Goal: Information Seeking & Learning: Learn about a topic

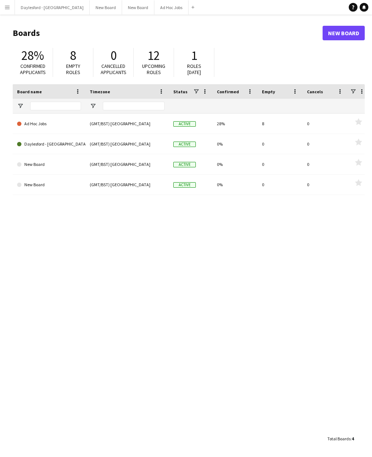
scroll to position [2, 0]
click at [61, 9] on button "Daylesford - [GEOGRAPHIC_DATA] Close" at bounding box center [52, 7] width 75 height 14
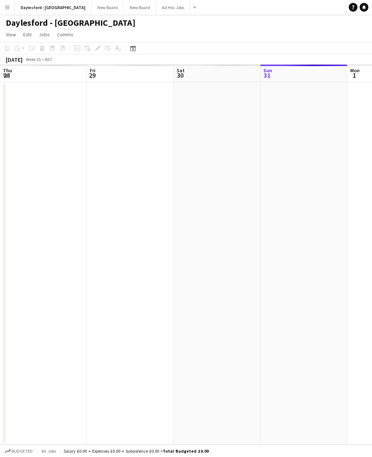
scroll to position [0, 173]
click at [315, 57] on button "Publish 1 job" at bounding box center [308, 59] width 39 height 9
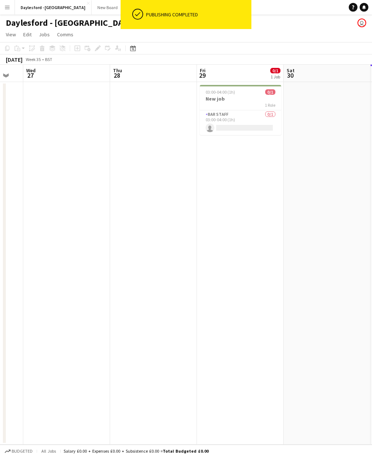
scroll to position [0, 148]
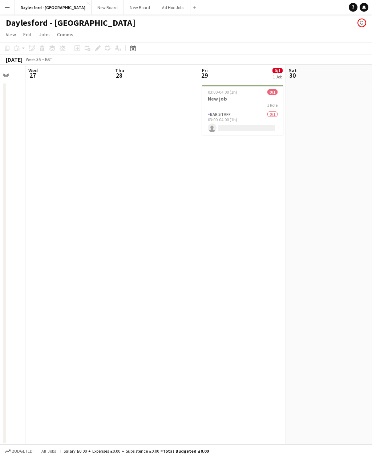
click at [251, 98] on h3 "New job" at bounding box center [242, 98] width 81 height 7
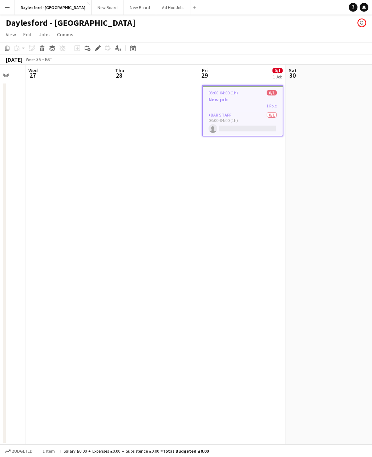
click at [44, 48] on icon "Delete" at bounding box center [42, 48] width 6 height 6
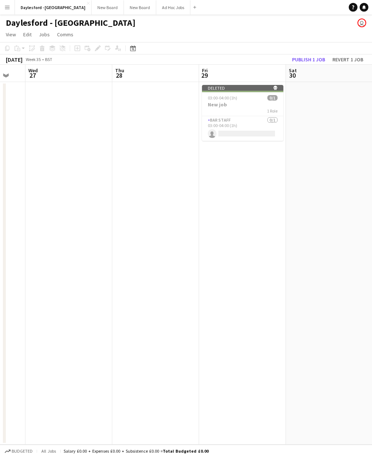
click at [319, 56] on button "Publish 1 job" at bounding box center [308, 59] width 39 height 9
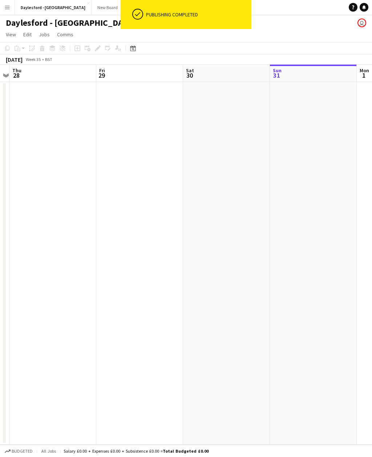
click at [69, 33] on span "Comms" at bounding box center [65, 34] width 16 height 7
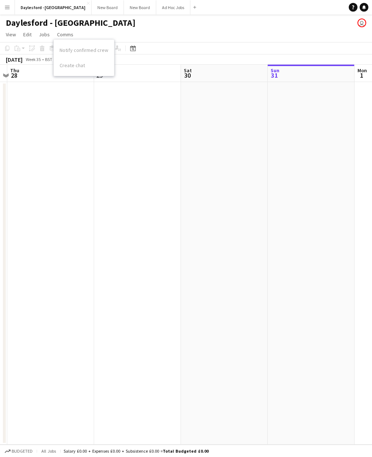
scroll to position [0, 253]
click at [81, 114] on app-date-cell at bounding box center [50, 263] width 87 height 363
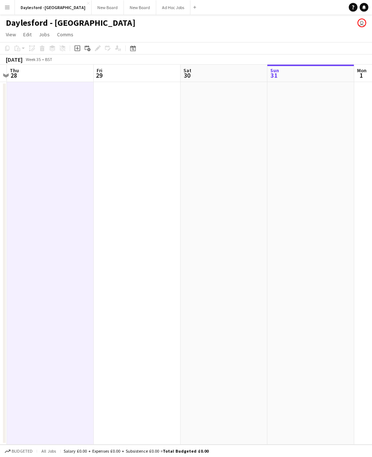
click at [86, 47] on icon at bounding box center [87, 47] width 4 height 4
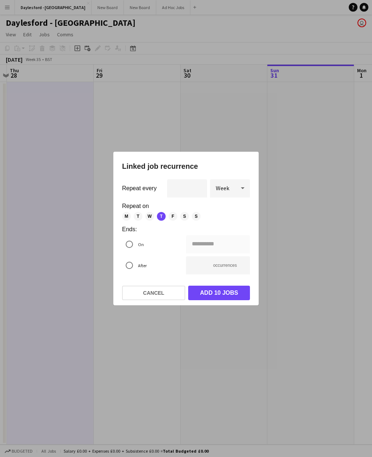
click at [170, 292] on button "Cancel" at bounding box center [153, 293] width 63 height 15
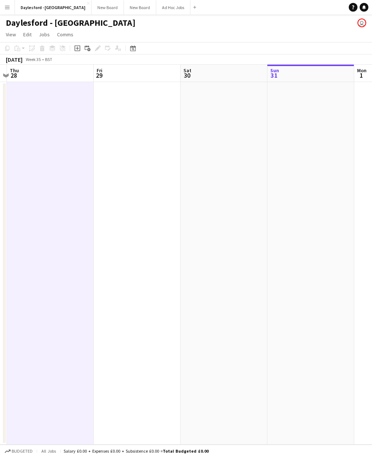
click at [130, 46] on icon "Date picker" at bounding box center [133, 48] width 6 height 6
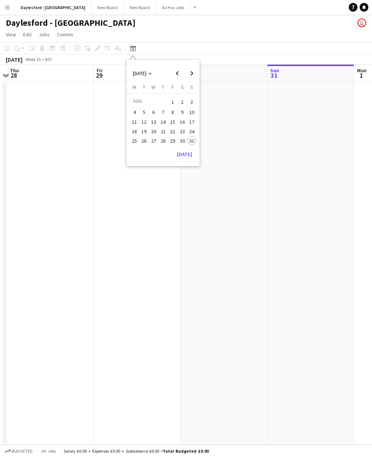
click at [197, 33] on app-page-menu "View Day view expanded Day view collapsed Month view Date picker Jump to [DATE]…" at bounding box center [186, 35] width 372 height 14
click at [13, 32] on span "View" at bounding box center [11, 34] width 10 height 7
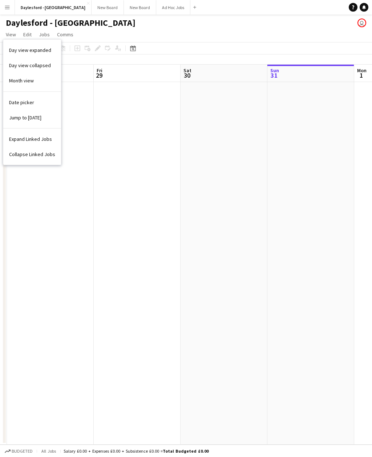
click at [42, 81] on link "Month view" at bounding box center [32, 80] width 58 height 15
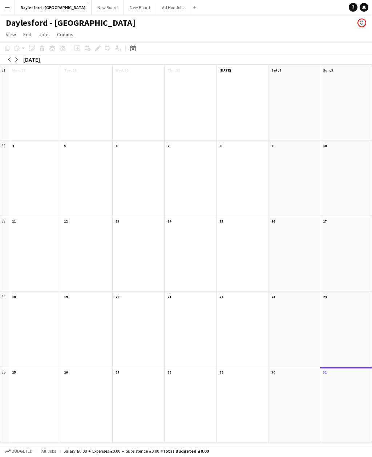
click at [9, 8] on app-icon "Menu" at bounding box center [7, 7] width 6 height 6
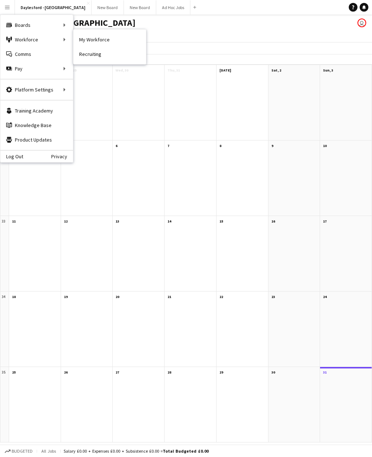
click at [103, 54] on link "Recruiting" at bounding box center [109, 54] width 73 height 15
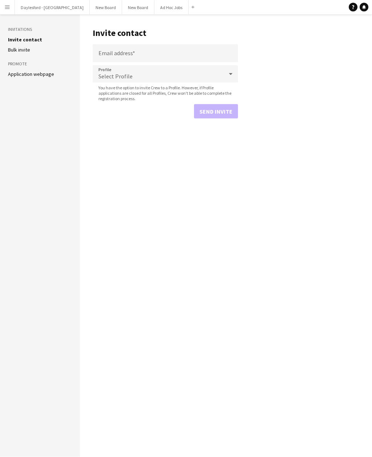
scroll to position [14, 0]
click at [38, 46] on li "Bulk invite" at bounding box center [40, 49] width 64 height 7
click at [25, 46] on link "Bulk invite" at bounding box center [19, 49] width 22 height 7
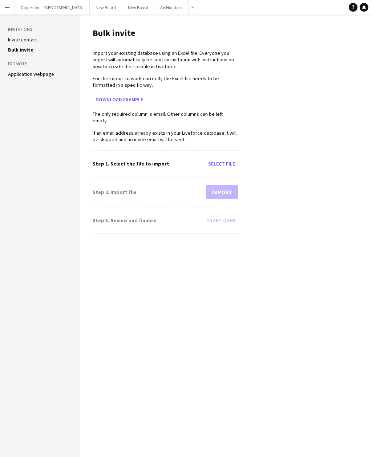
click at [158, 11] on button "Ad Hoc Jobs Close" at bounding box center [171, 7] width 34 height 14
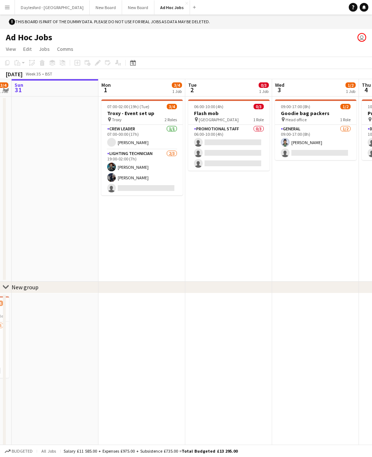
scroll to position [0, 266]
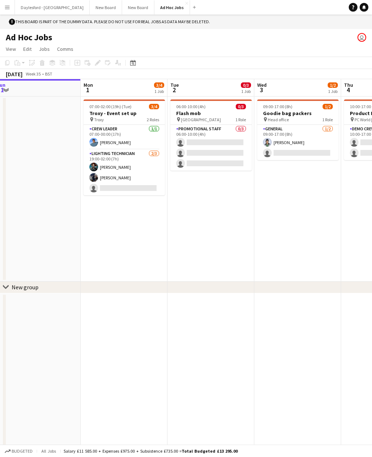
click at [124, 7] on button "New Board Close" at bounding box center [138, 7] width 32 height 14
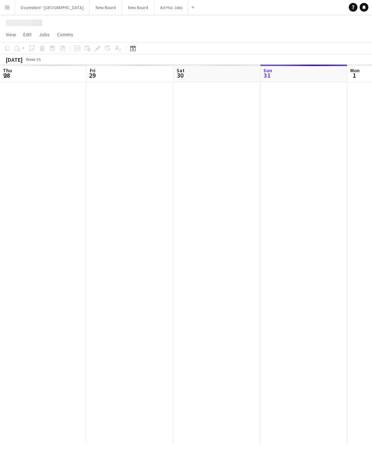
scroll to position [0, 173]
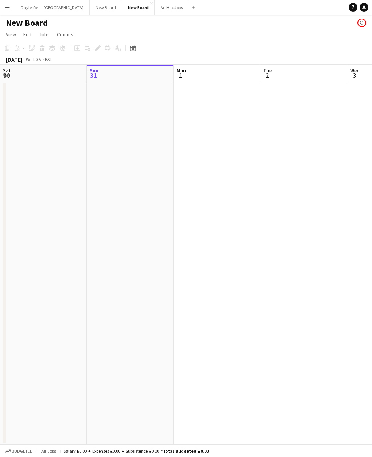
click at [362, 23] on app-user-avatar "user" at bounding box center [361, 23] width 9 height 9
click at [358, 20] on app-user-avatar "user" at bounding box center [361, 23] width 9 height 9
click at [352, 5] on icon "Help" at bounding box center [353, 7] width 4 height 4
click at [364, 5] on link "Notifications" at bounding box center [363, 7] width 9 height 9
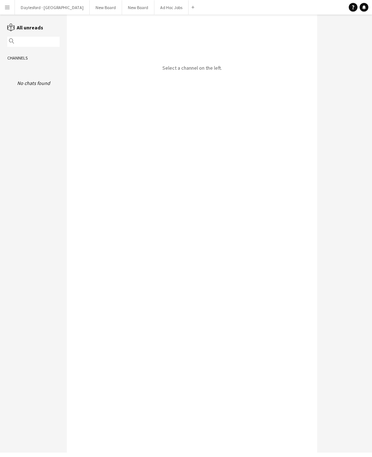
click at [362, 10] on link "Notifications" at bounding box center [363, 7] width 9 height 9
click at [131, 8] on button "New Board Close" at bounding box center [138, 7] width 32 height 14
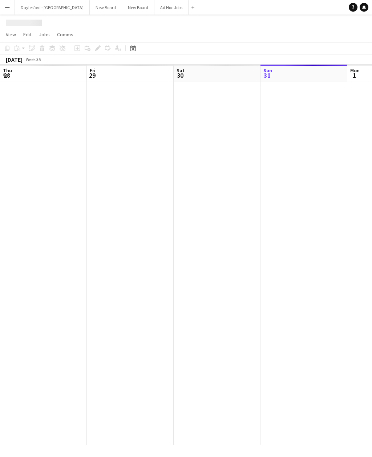
scroll to position [0, 173]
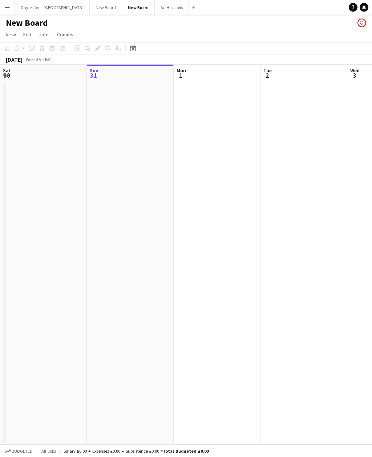
click at [28, 33] on span "Edit" at bounding box center [27, 34] width 8 height 7
click at [18, 31] on link "View" at bounding box center [11, 34] width 16 height 9
click at [44, 22] on h1 "New Board" at bounding box center [27, 22] width 42 height 11
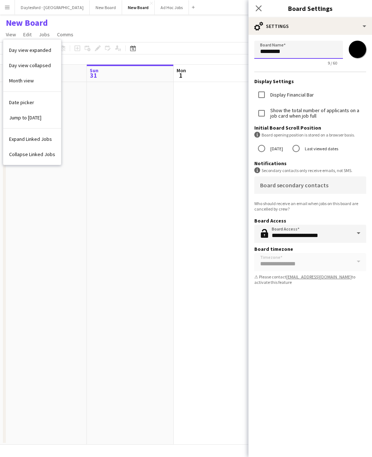
click at [300, 48] on input "*********" at bounding box center [298, 50] width 89 height 18
click at [288, 51] on input "*********" at bounding box center [298, 50] width 89 height 18
click at [286, 50] on input "*********" at bounding box center [298, 50] width 89 height 18
type input "**********"
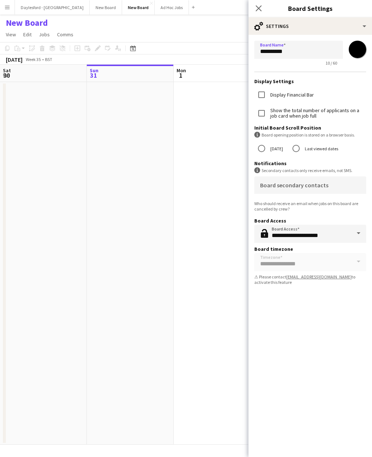
click at [361, 43] on input "*******" at bounding box center [357, 49] width 26 height 26
type input "*******"
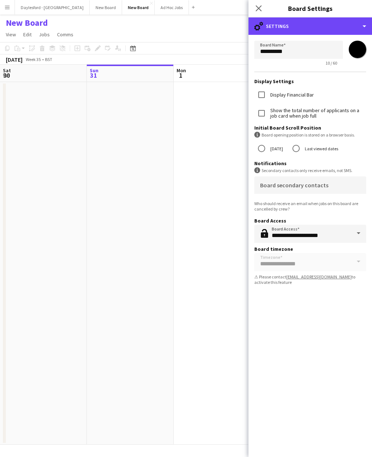
click at [364, 26] on div "cog-double-3 Settings" at bounding box center [309, 25] width 123 height 17
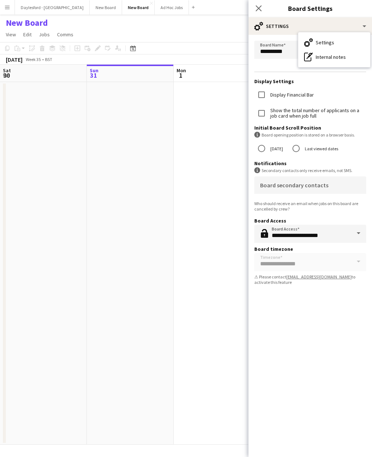
click at [327, 40] on div "Settings Settings" at bounding box center [334, 42] width 72 height 15
click at [260, 8] on icon "Close pop-in" at bounding box center [258, 8] width 6 height 6
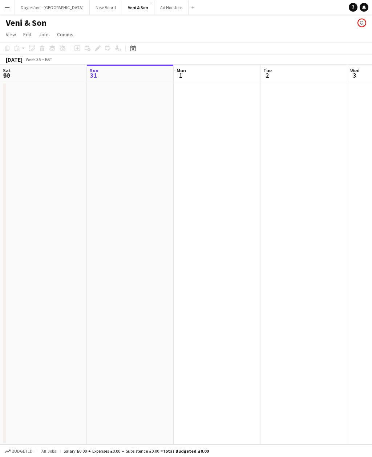
scroll to position [0, 0]
click at [228, 89] on app-date-cell at bounding box center [216, 263] width 87 height 363
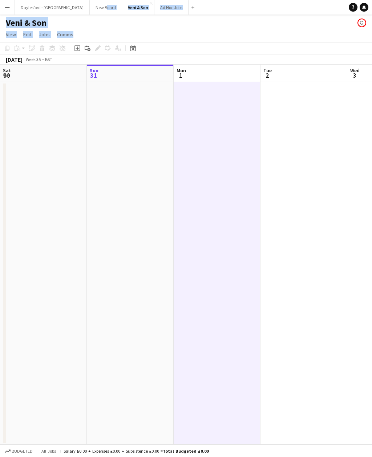
click at [116, 32] on app-page-menu "View Day view expanded Day view collapsed Month view Date picker Jump to [DATE]…" at bounding box center [186, 35] width 372 height 14
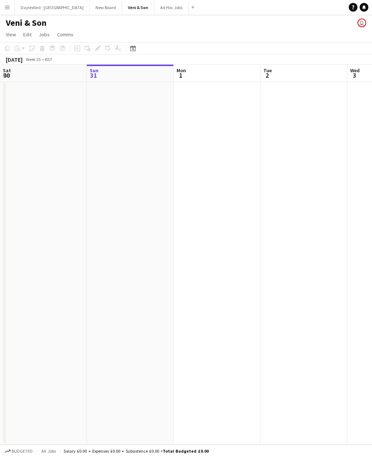
click at [0, 0] on app-icon "Close" at bounding box center [0, 0] width 0 height 0
click at [10, 9] on app-icon "Menu" at bounding box center [7, 7] width 6 height 6
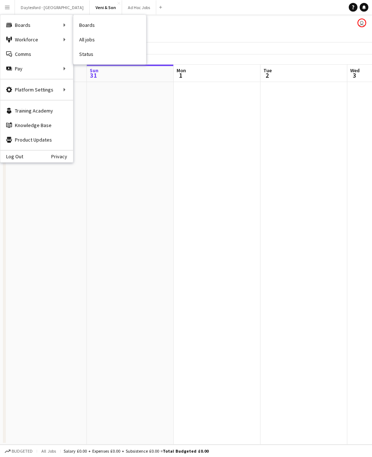
click at [103, 26] on link "Boards" at bounding box center [109, 25] width 73 height 15
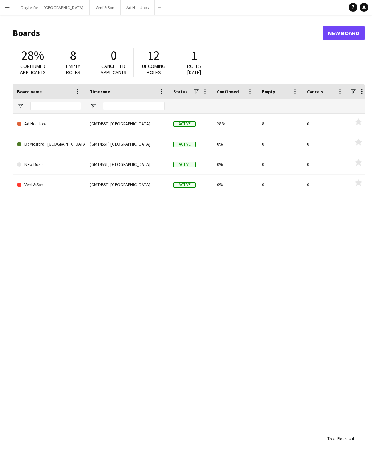
click at [11, 13] on button "Menu" at bounding box center [7, 7] width 15 height 15
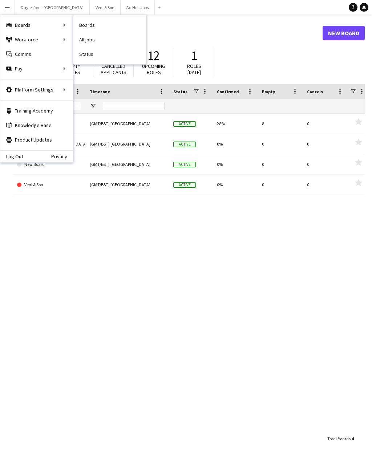
click at [95, 42] on link "All jobs" at bounding box center [109, 39] width 73 height 15
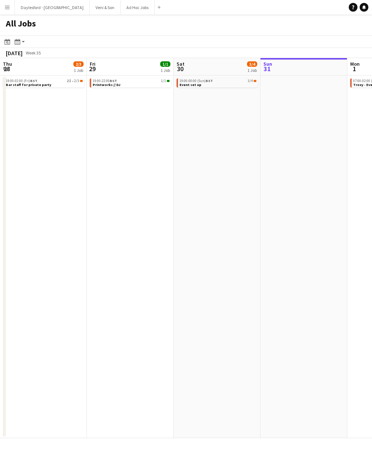
scroll to position [0, 173]
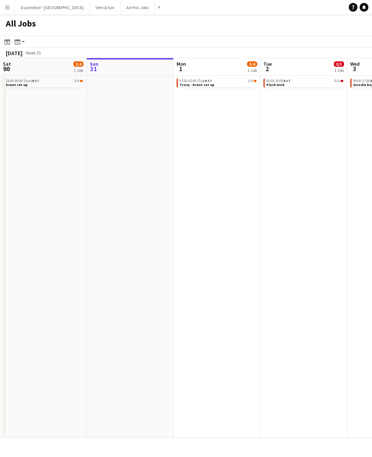
click at [10, 9] on app-icon "Menu" at bounding box center [7, 7] width 6 height 6
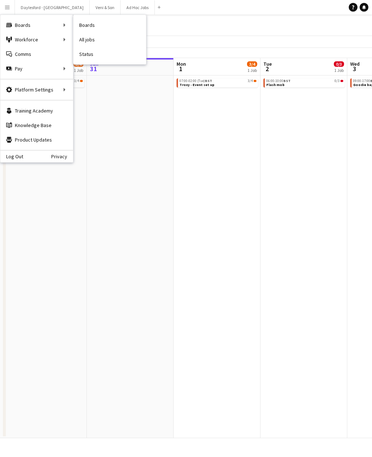
click at [92, 59] on link "Status" at bounding box center [109, 54] width 73 height 15
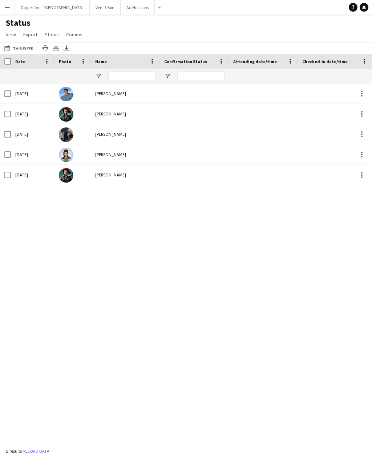
click at [9, 8] on app-icon "Menu" at bounding box center [7, 7] width 6 height 6
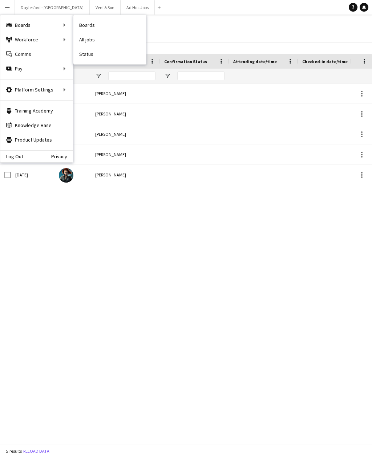
click at [106, 40] on link "All jobs" at bounding box center [109, 39] width 73 height 15
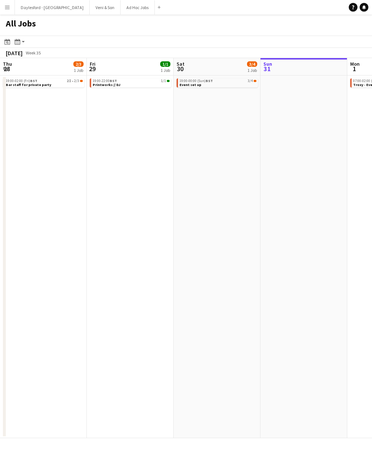
scroll to position [0, 173]
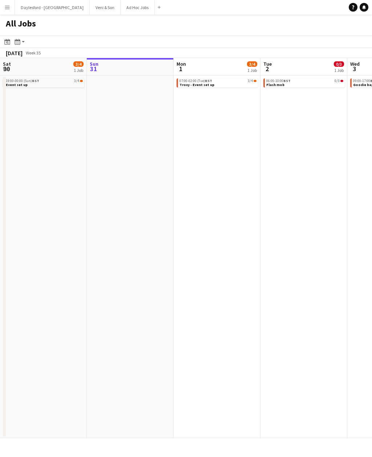
click at [20, 43] on icon at bounding box center [17, 42] width 5 height 6
click at [49, 81] on link "Month view" at bounding box center [39, 80] width 40 height 7
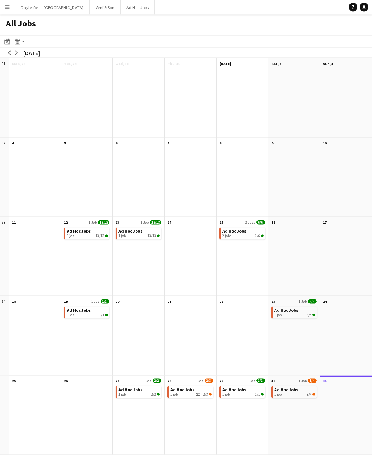
scroll to position [2, 0]
click at [9, 5] on app-icon "Menu" at bounding box center [7, 7] width 6 height 6
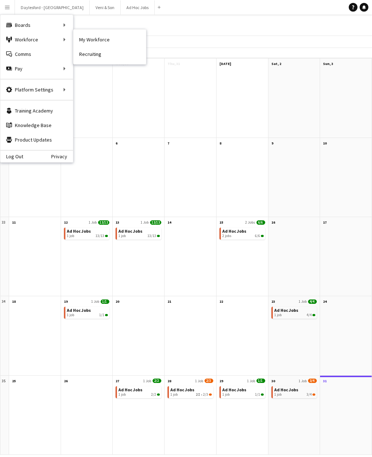
click at [109, 37] on link "My Workforce" at bounding box center [109, 39] width 73 height 15
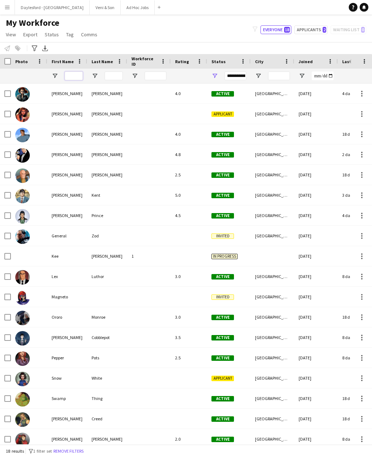
click at [73, 72] on input "First Name Filter Input" at bounding box center [74, 75] width 18 height 9
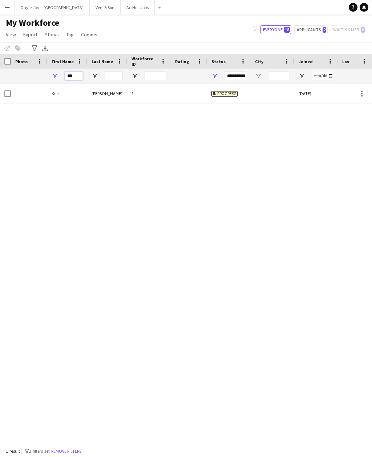
type input "***"
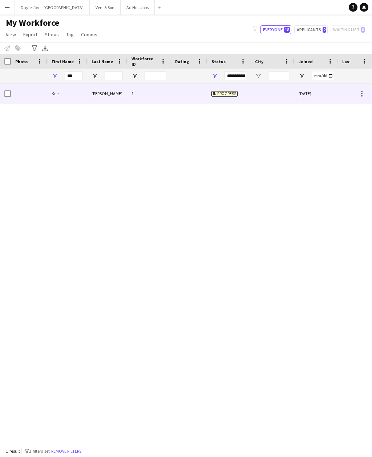
click at [73, 86] on div "Kee" at bounding box center [67, 93] width 40 height 20
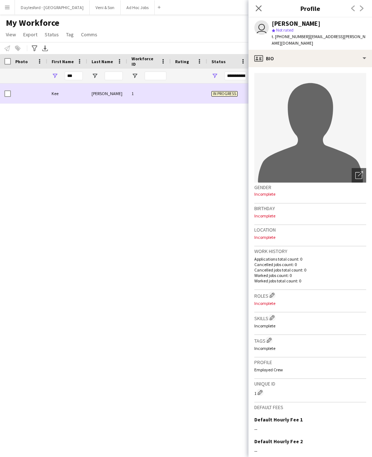
click at [27, 96] on div at bounding box center [29, 93] width 36 height 20
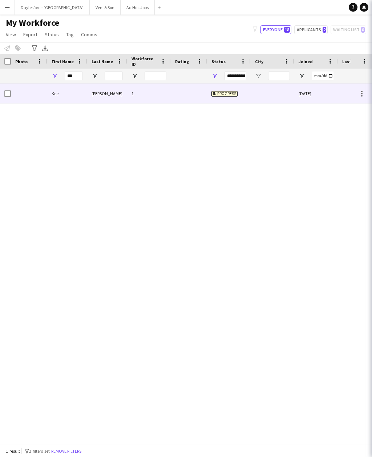
click at [3, 94] on div at bounding box center [5, 93] width 11 height 20
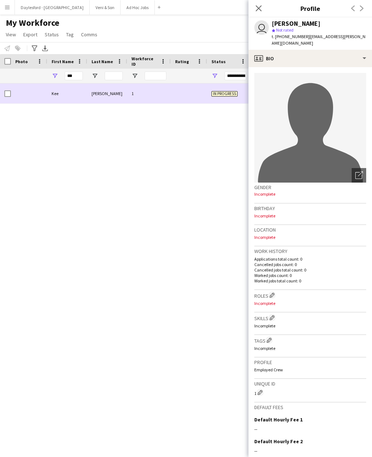
click at [87, 200] on div "[PERSON_NAME] 1 In progress [DATE] 0" at bounding box center [175, 263] width 350 height 361
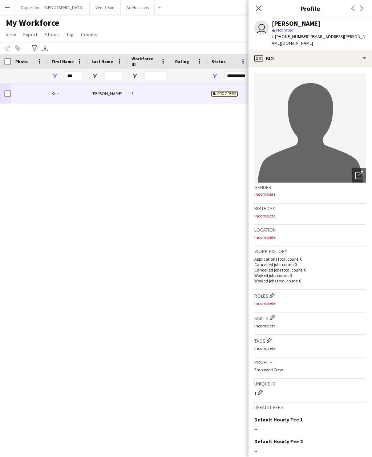
click at [56, 160] on div "[PERSON_NAME] 1 In progress [DATE] 0" at bounding box center [175, 263] width 350 height 361
click at [262, 10] on app-icon "Close pop-in" at bounding box center [258, 8] width 9 height 9
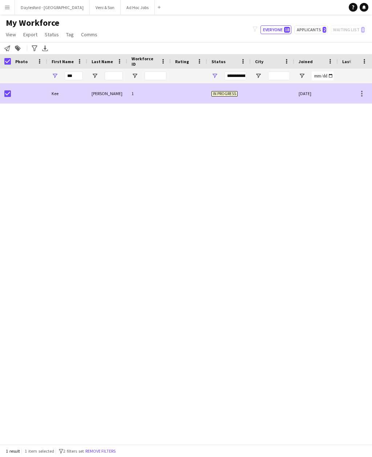
click at [361, 93] on div at bounding box center [361, 93] width 1 height 1
click at [344, 107] on span "Chat" at bounding box center [345, 104] width 29 height 7
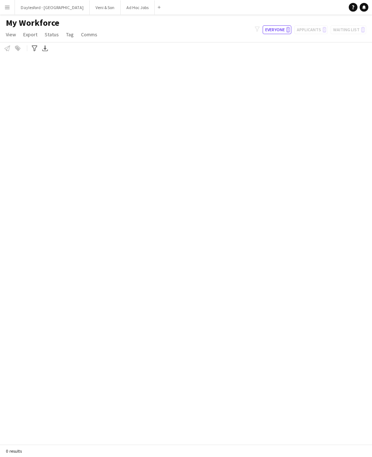
scroll to position [2, 0]
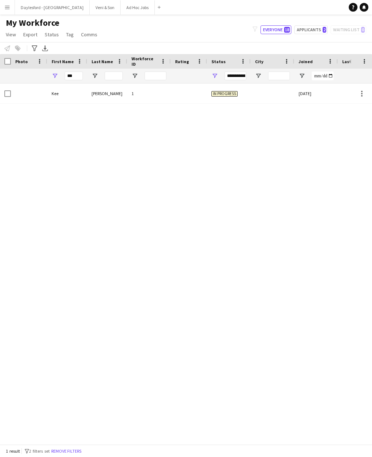
click at [52, 90] on div "Kee" at bounding box center [67, 93] width 40 height 20
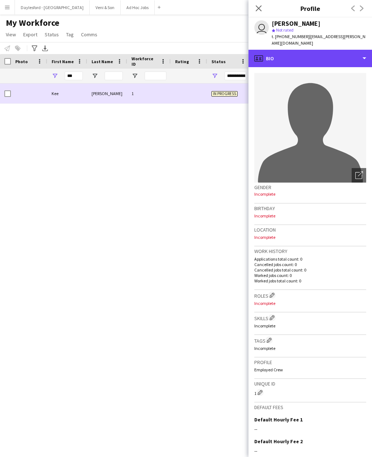
click at [365, 51] on div "profile Bio" at bounding box center [309, 58] width 123 height 17
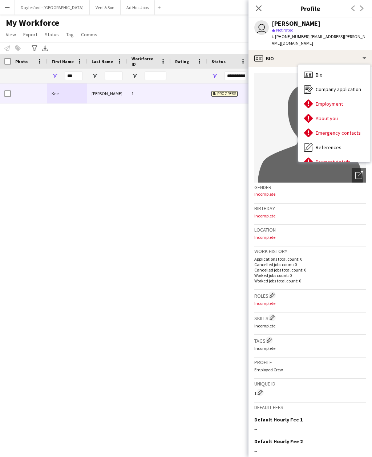
click at [353, 86] on span "Company application" at bounding box center [337, 89] width 45 height 7
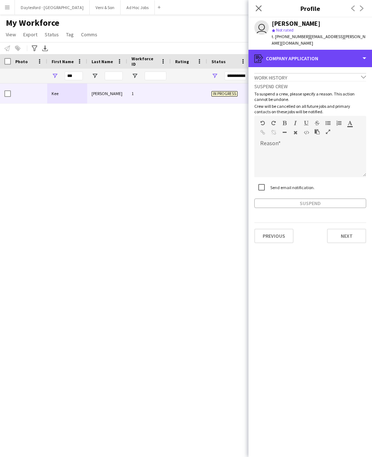
click at [364, 50] on div "register Company application" at bounding box center [309, 58] width 123 height 17
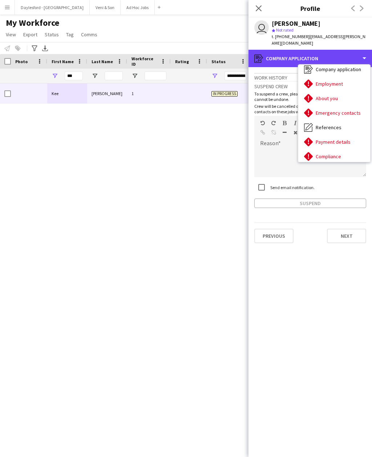
scroll to position [20, 0]
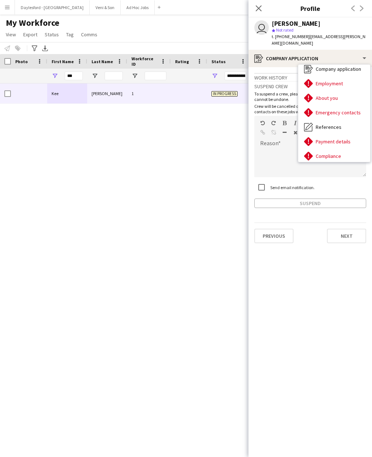
click at [349, 93] on div "About you About you" at bounding box center [334, 98] width 72 height 15
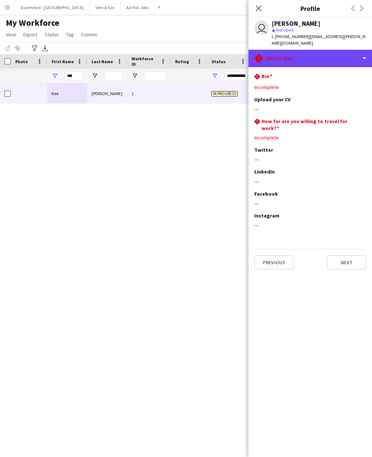
click at [364, 52] on div "rhombus-alert About you" at bounding box center [309, 58] width 123 height 17
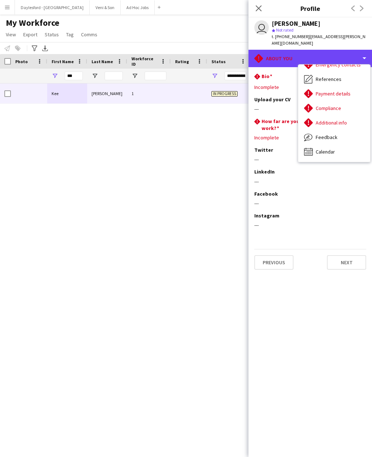
scroll to position [68, 0]
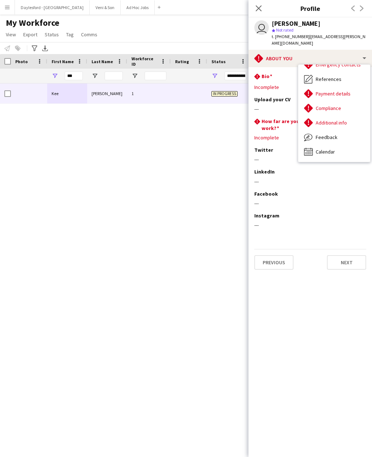
click at [336, 132] on div "Feedback Feedback" at bounding box center [334, 137] width 72 height 15
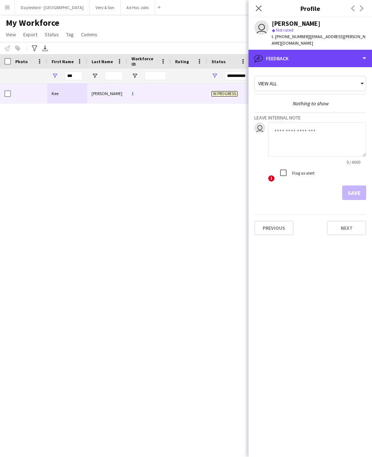
click at [368, 56] on div "bubble-pencil Feedback" at bounding box center [309, 58] width 123 height 17
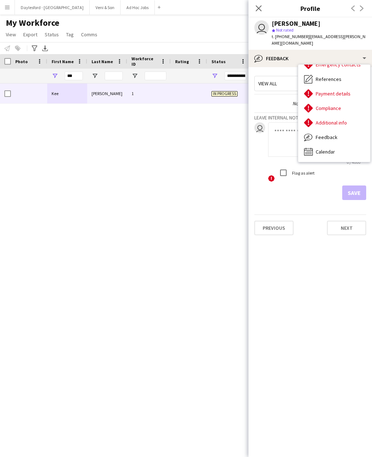
click at [336, 146] on div "Calendar Calendar" at bounding box center [334, 151] width 72 height 15
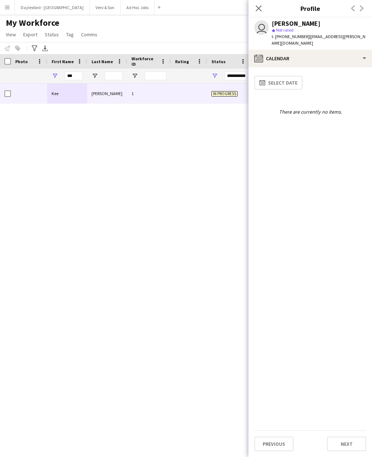
click at [296, 78] on button "calendar-full Select date" at bounding box center [278, 83] width 48 height 14
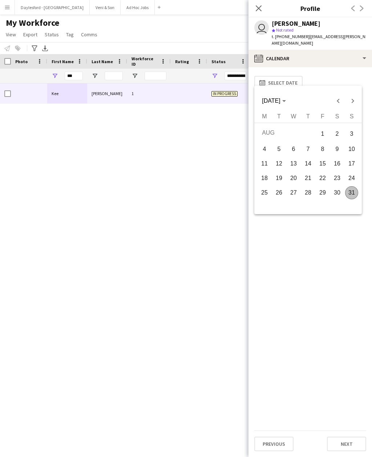
click at [283, 159] on span "12" at bounding box center [278, 163] width 13 height 13
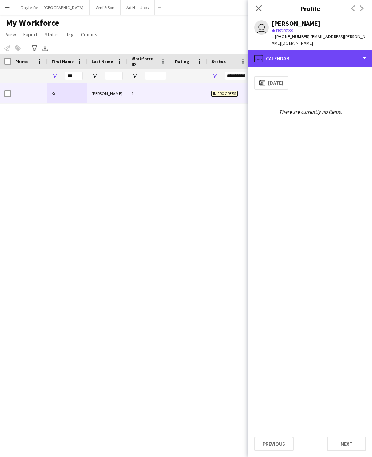
click at [366, 53] on div "calendar-full Calendar" at bounding box center [309, 58] width 123 height 17
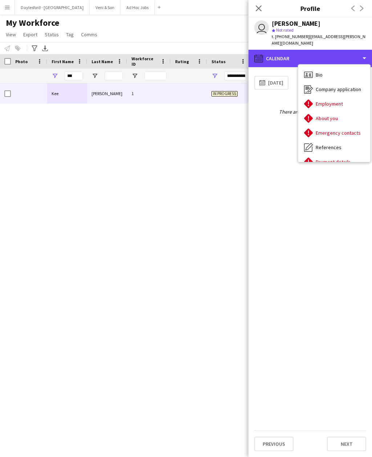
scroll to position [0, 0]
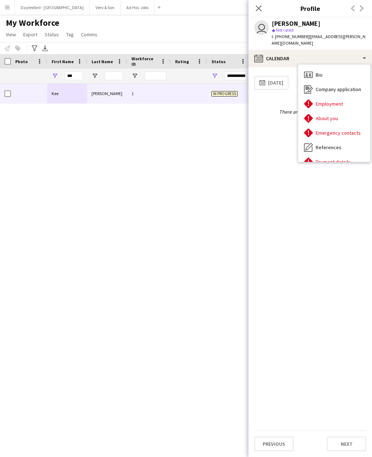
click at [336, 69] on div "Bio Bio" at bounding box center [334, 74] width 72 height 15
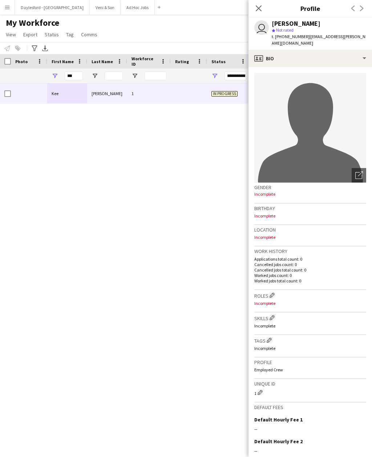
click at [271, 191] on span "Incomplete" at bounding box center [264, 193] width 21 height 5
click at [275, 193] on div "Gender Incomplete" at bounding box center [310, 193] width 112 height 21
click at [269, 191] on span "Incomplete" at bounding box center [264, 193] width 21 height 5
click at [284, 226] on h3 "Location" at bounding box center [310, 229] width 112 height 7
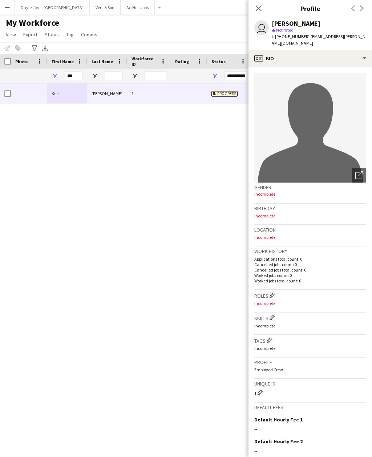
click at [273, 213] on p "Incomplete" at bounding box center [310, 215] width 112 height 5
click at [275, 234] on div "Location Incomplete" at bounding box center [310, 235] width 112 height 21
click at [277, 234] on p "Incomplete" at bounding box center [310, 236] width 112 height 5
click at [303, 262] on p "Cancelled jobs count: 0" at bounding box center [310, 264] width 112 height 5
click at [305, 278] on p "Worked jobs total count: 0" at bounding box center [310, 280] width 112 height 5
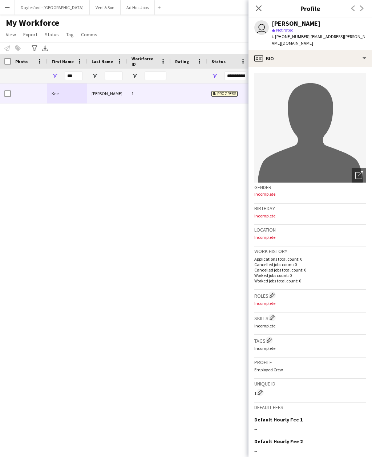
click at [306, 290] on div "Roles Edit crew company roles Incomplete" at bounding box center [310, 301] width 112 height 22
click at [304, 291] on h3 "Roles Edit crew company roles" at bounding box center [310, 295] width 112 height 8
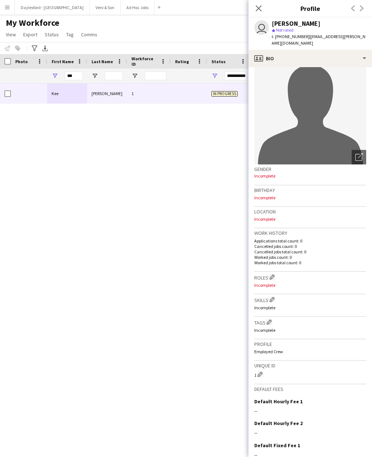
scroll to position [19, 0]
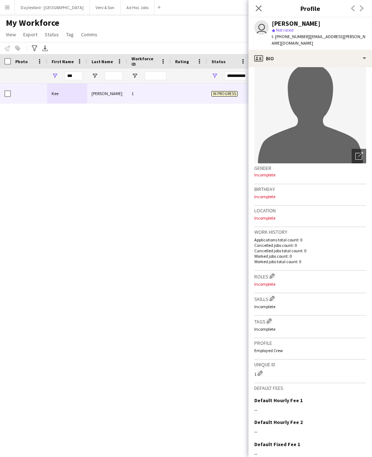
click at [273, 273] on app-icon "Edit crew company roles" at bounding box center [271, 275] width 5 height 5
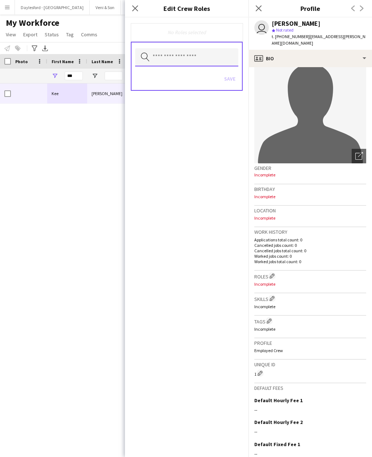
click at [196, 53] on input "text" at bounding box center [186, 57] width 103 height 18
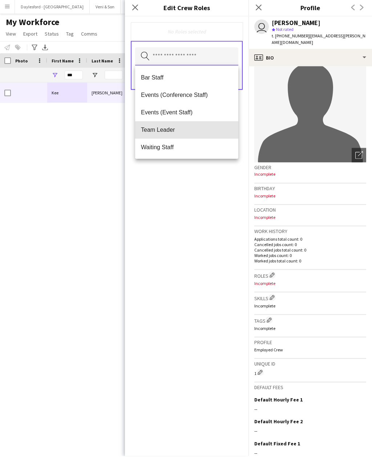
scroll to position [0, 0]
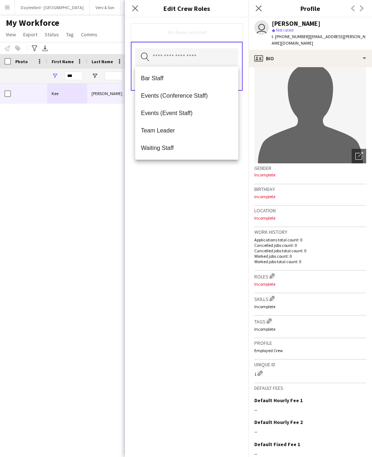
click at [138, 10] on icon "Close pop-in" at bounding box center [135, 8] width 6 height 6
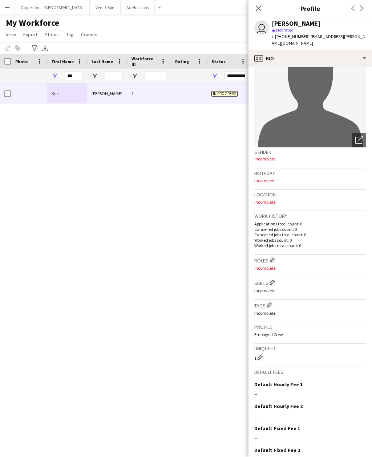
scroll to position [45, 0]
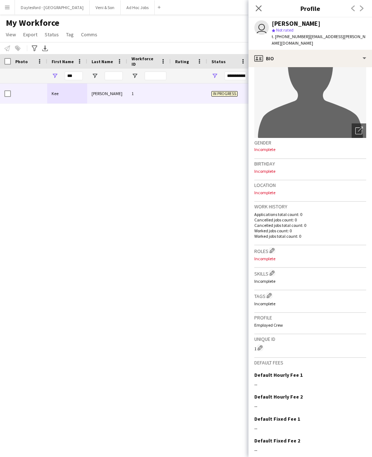
click at [274, 270] on app-icon "Edit crew company skills" at bounding box center [271, 272] width 5 height 5
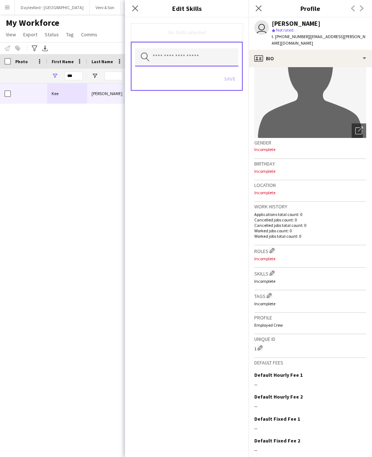
click at [214, 51] on input "text" at bounding box center [186, 57] width 103 height 18
click at [223, 141] on div "No Skills selected Search by skill name Save" at bounding box center [186, 236] width 123 height 439
click at [136, 9] on icon at bounding box center [135, 8] width 6 height 6
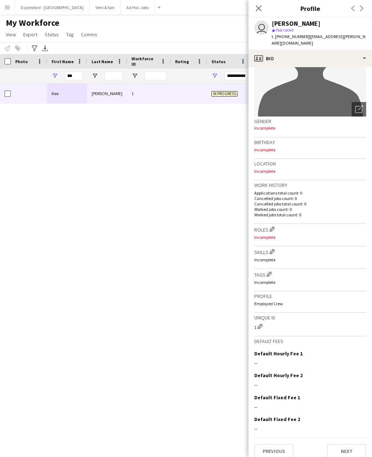
scroll to position [66, 0]
click at [267, 272] on app-icon "Edit crew company tags" at bounding box center [268, 274] width 5 height 5
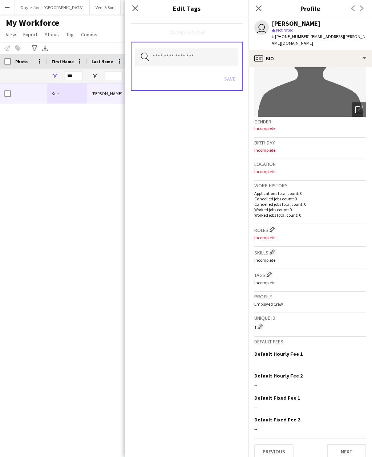
click at [259, 324] on app-icon "Edit crew unique ID" at bounding box center [259, 326] width 5 height 5
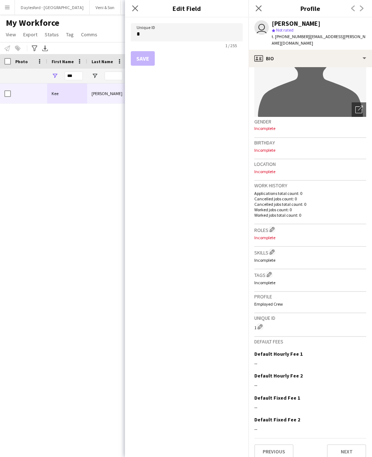
click at [133, 8] on icon "Close pop-in" at bounding box center [135, 8] width 6 height 6
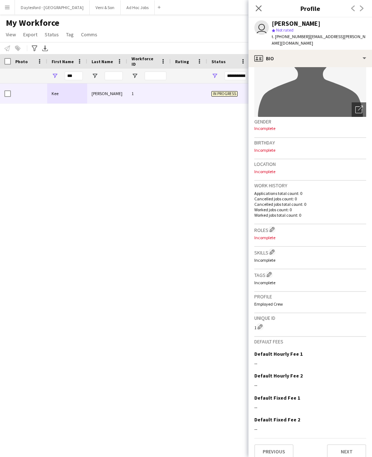
click at [354, 451] on button "Next" at bounding box center [346, 451] width 39 height 15
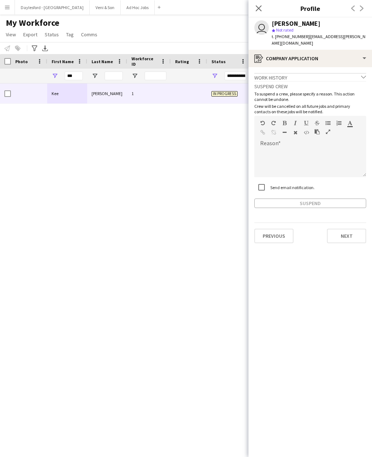
click at [357, 430] on app-crew-profile-application "Work history chevron-down Incomplete Suspend crew To suspend a crew, please spe…" at bounding box center [309, 262] width 123 height 390
click at [351, 229] on button "Next" at bounding box center [346, 236] width 39 height 15
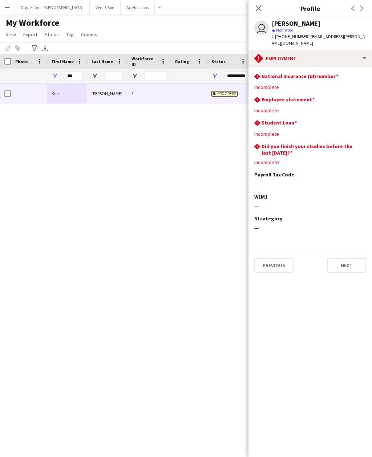
click at [367, 141] on app-section-data-types "rhombus-alert National Insurance (NI) number Edit this field Incomplete rhombus…" at bounding box center [309, 262] width 123 height 390
click at [364, 143] on app-icon "Edit this field" at bounding box center [363, 146] width 6 height 6
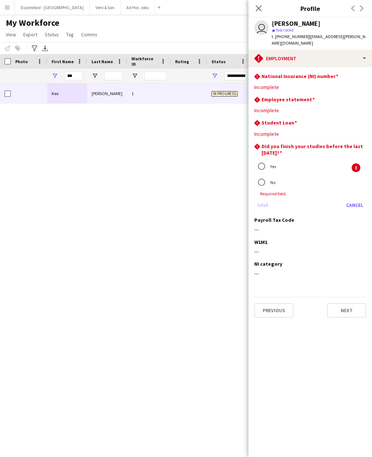
click at [344, 303] on button "Next" at bounding box center [346, 310] width 39 height 15
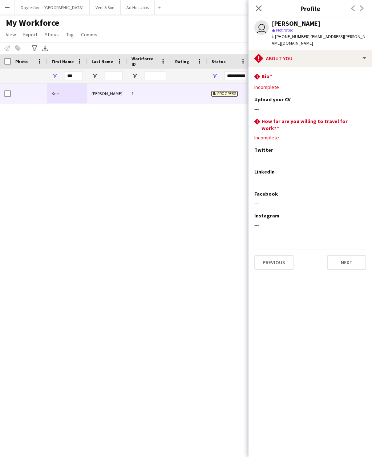
click at [261, 8] on icon "Close pop-in" at bounding box center [258, 8] width 6 height 6
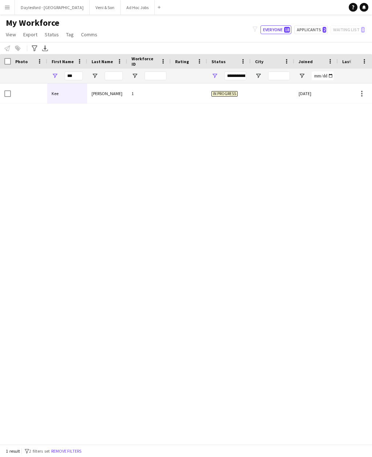
click at [12, 11] on button "Menu" at bounding box center [7, 7] width 15 height 15
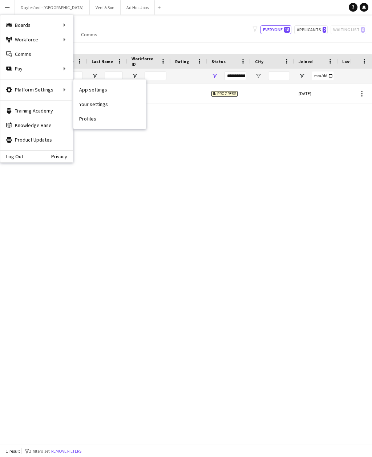
click at [352, 9] on link "Help" at bounding box center [352, 7] width 9 height 9
